Goal: Task Accomplishment & Management: Manage account settings

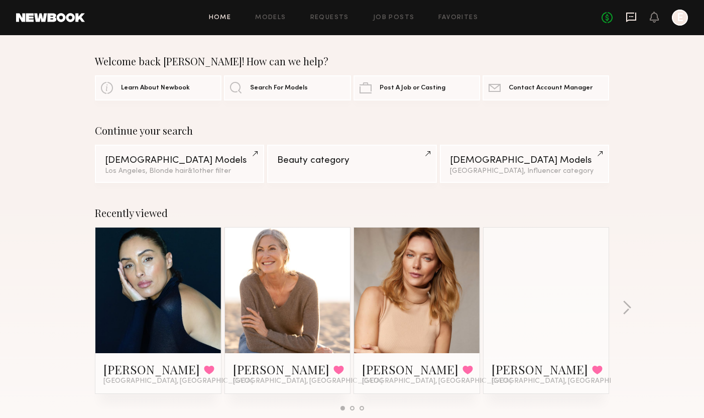
click at [630, 17] on icon at bounding box center [631, 16] width 4 height 1
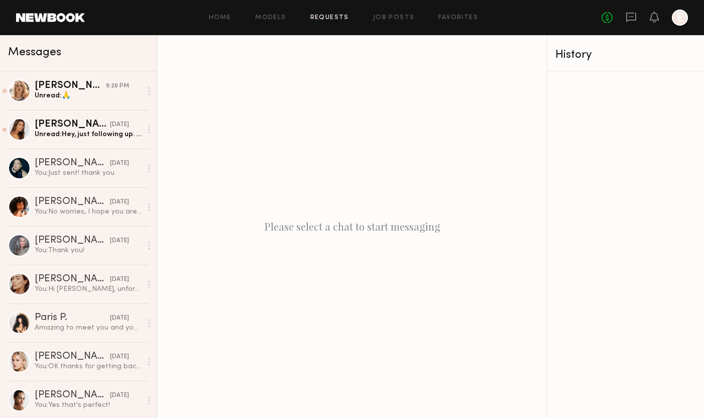
click at [321, 17] on link "Requests" at bounding box center [329, 18] width 39 height 7
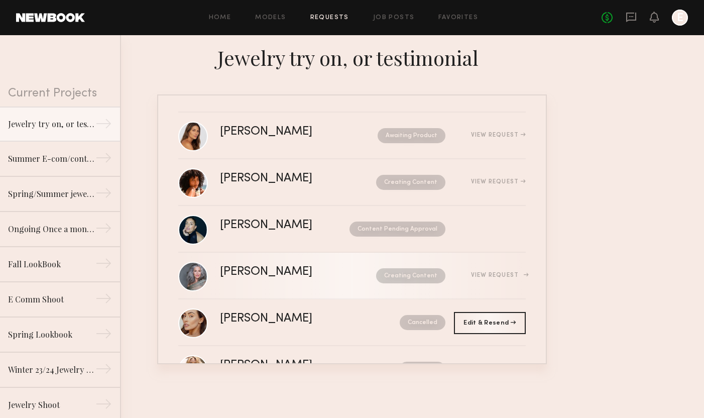
scroll to position [11, 0]
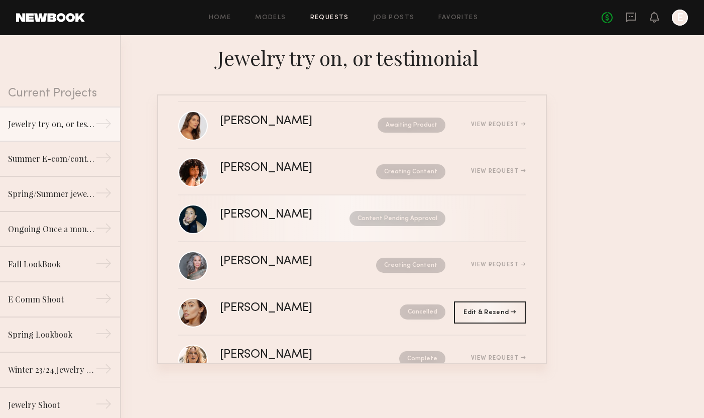
click at [355, 216] on div "Content Pending Approval" at bounding box center [388, 218] width 115 height 15
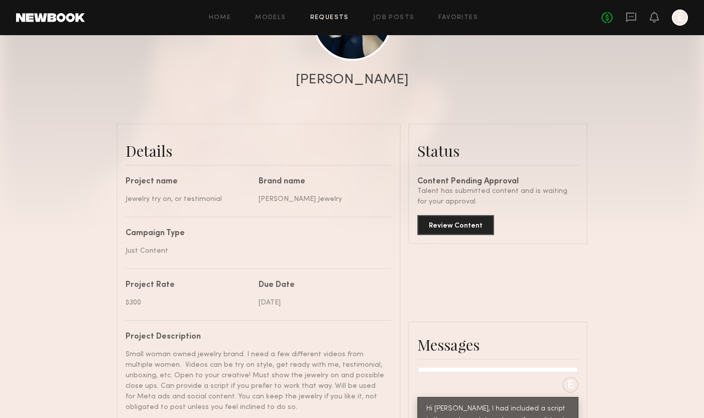
scroll to position [191, 0]
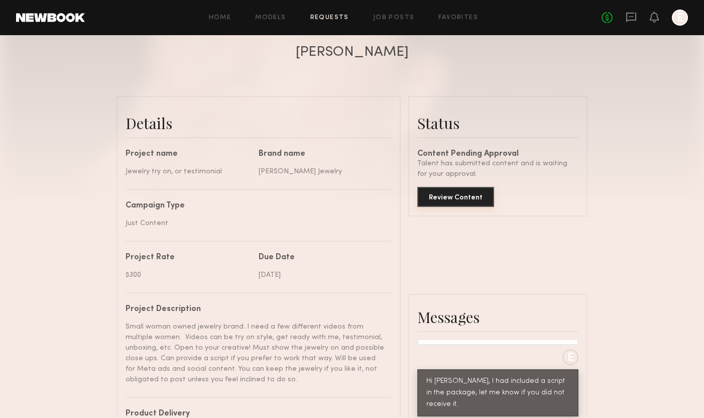
click at [455, 197] on button "Review Content" at bounding box center [455, 197] width 77 height 20
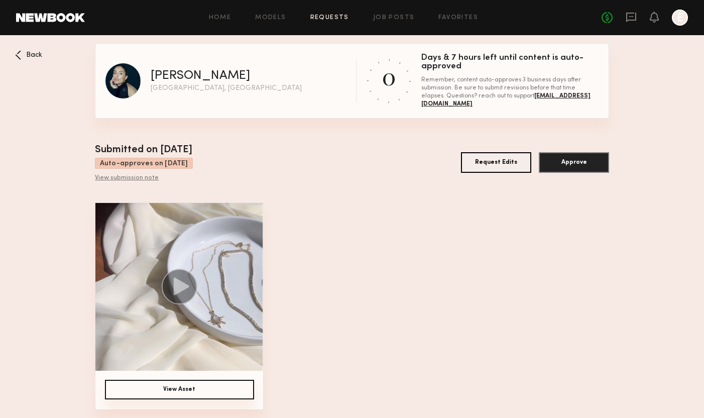
click at [183, 389] on button "View Asset" at bounding box center [179, 390] width 149 height 20
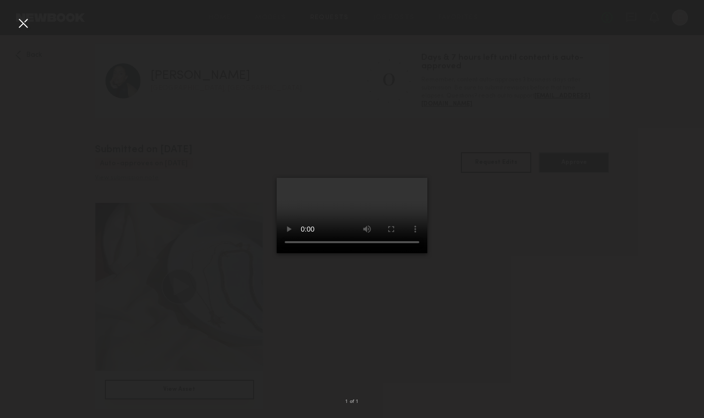
click at [397, 253] on video at bounding box center [352, 215] width 151 height 75
click at [21, 21] on div at bounding box center [23, 23] width 16 height 16
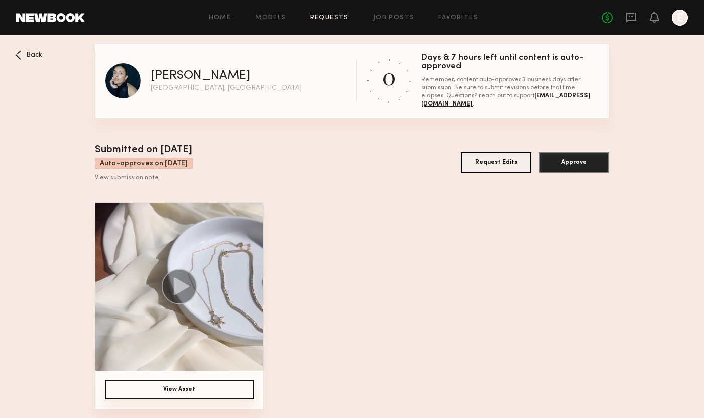
click at [20, 51] on icon at bounding box center [19, 52] width 3 height 3
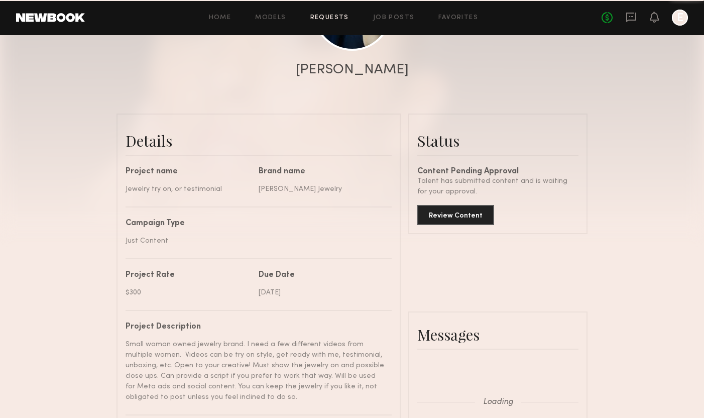
scroll to position [458, 0]
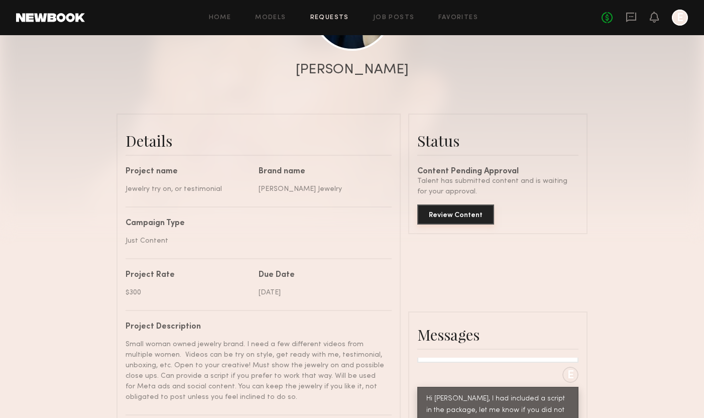
click at [482, 215] on button "Review Content" at bounding box center [455, 214] width 77 height 20
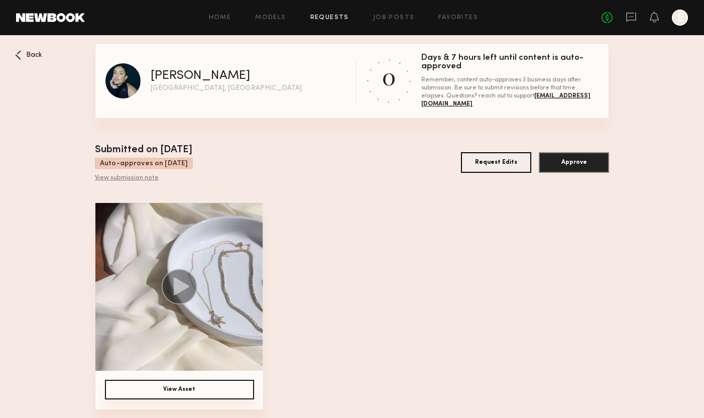
click at [527, 99] on span "[EMAIL_ADDRESS][DOMAIN_NAME]" at bounding box center [505, 100] width 169 height 14
click at [570, 102] on span "[EMAIL_ADDRESS][DOMAIN_NAME]" at bounding box center [505, 100] width 169 height 14
click at [564, 99] on span "[EMAIL_ADDRESS][DOMAIN_NAME]" at bounding box center [505, 100] width 169 height 14
drag, startPoint x: 596, startPoint y: 101, endPoint x: 510, endPoint y: 99, distance: 85.9
click at [510, 99] on div "Remember, content auto-approves 3 business days after submission. Be sure to su…" at bounding box center [509, 92] width 177 height 32
